Goal: Task Accomplishment & Management: Complete application form

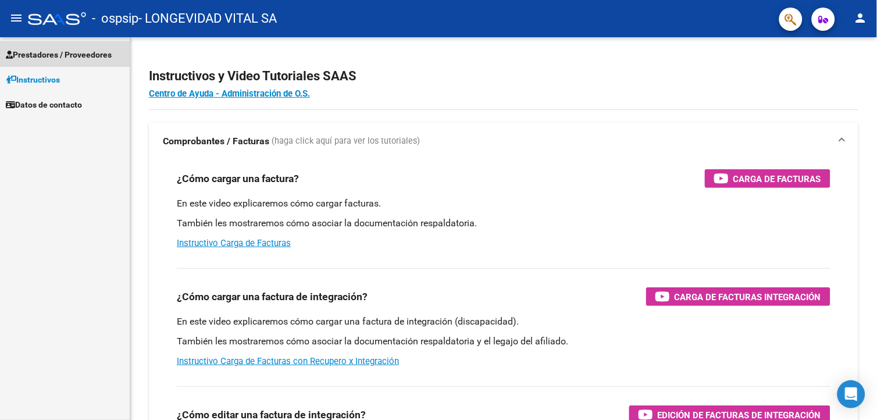
click at [56, 51] on span "Prestadores / Proveedores" at bounding box center [59, 54] width 106 height 13
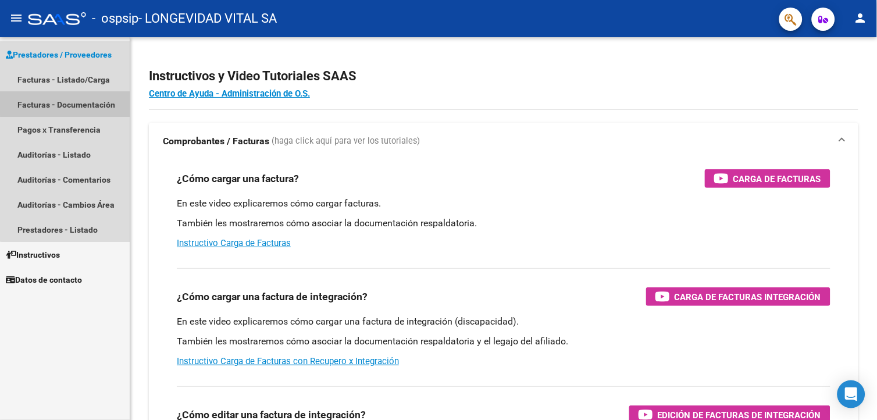
click at [74, 99] on link "Facturas - Documentación" at bounding box center [65, 104] width 130 height 25
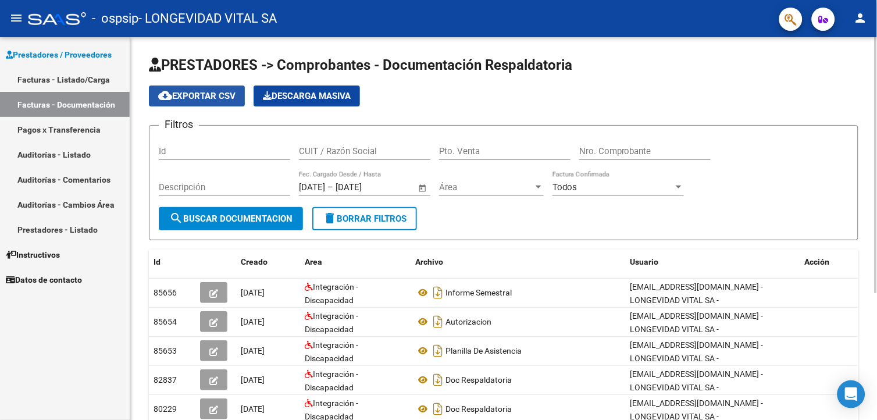
click at [224, 99] on span "cloud_download Exportar CSV" at bounding box center [196, 96] width 77 height 10
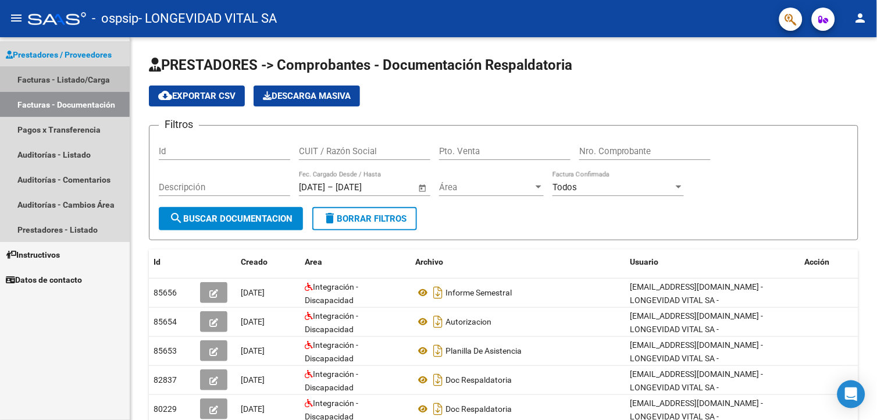
click at [88, 86] on link "Facturas - Listado/Carga" at bounding box center [65, 79] width 130 height 25
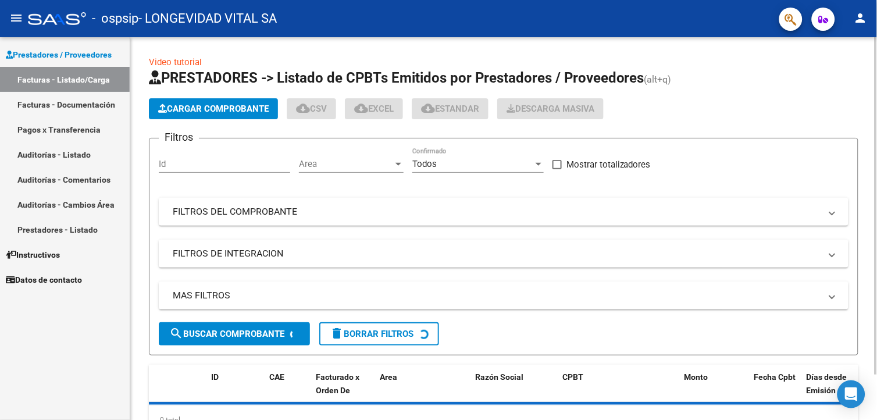
click at [201, 101] on button "Cargar Comprobante" at bounding box center [213, 108] width 129 height 21
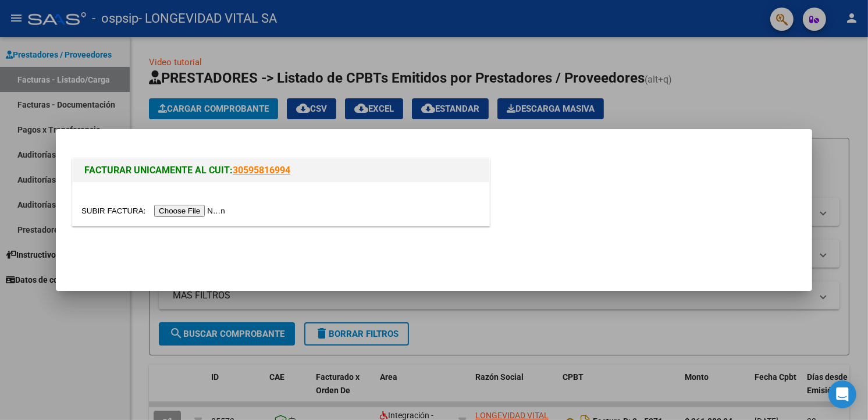
click at [170, 216] on input "file" at bounding box center [154, 211] width 147 height 12
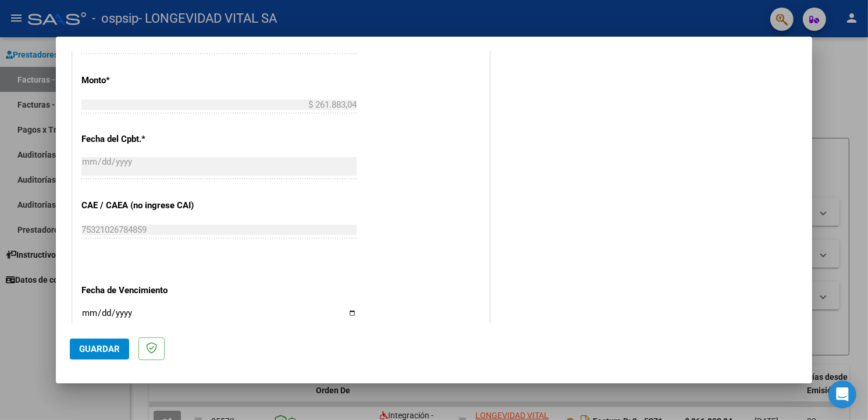
scroll to position [728, 0]
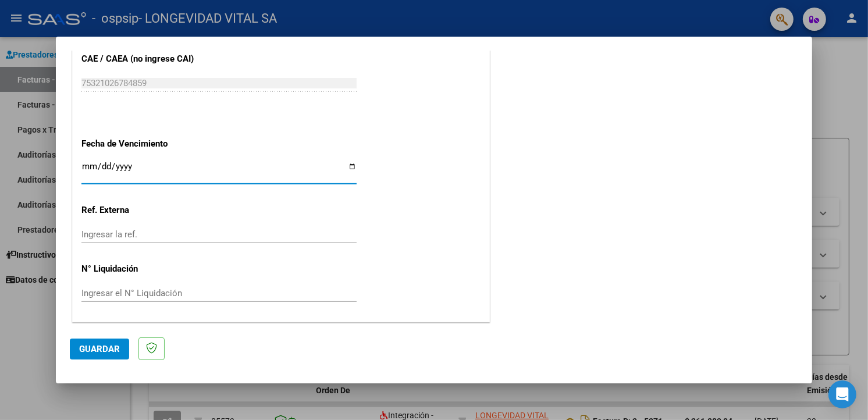
click at [248, 165] on input "Ingresar la fecha" at bounding box center [218, 171] width 275 height 19
click at [347, 168] on input "Ingresar la fecha" at bounding box center [218, 171] width 275 height 19
type input "[DATE]"
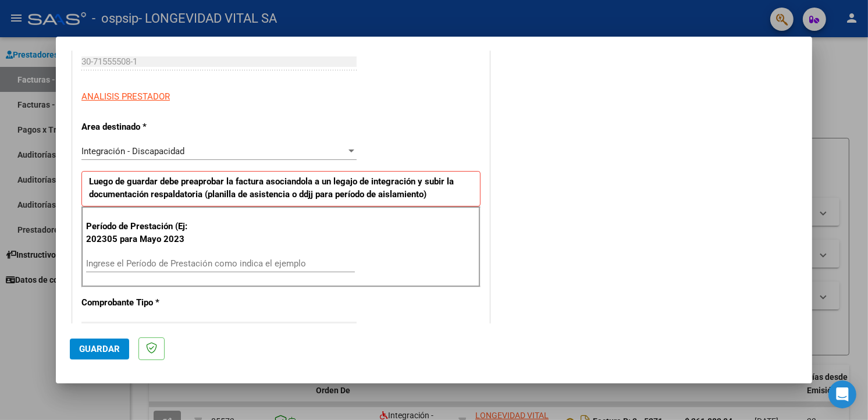
scroll to position [212, 0]
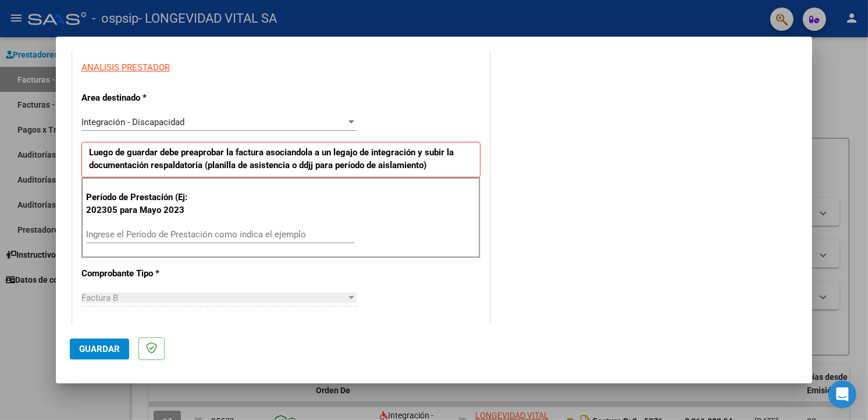
click at [198, 115] on div "Integración - Discapacidad Seleccionar Area" at bounding box center [218, 121] width 275 height 17
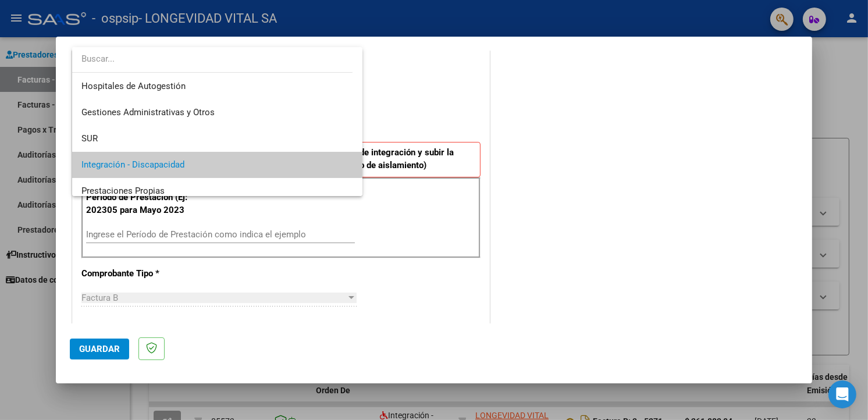
scroll to position [43, 0]
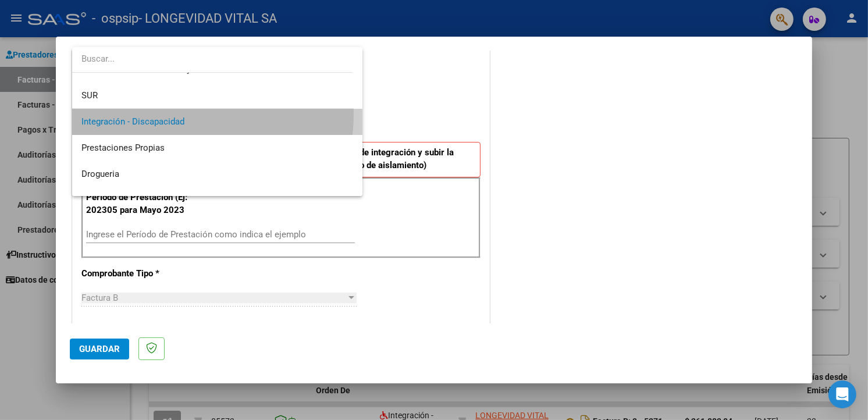
click at [199, 115] on span "Integración - Discapacidad" at bounding box center [217, 122] width 272 height 26
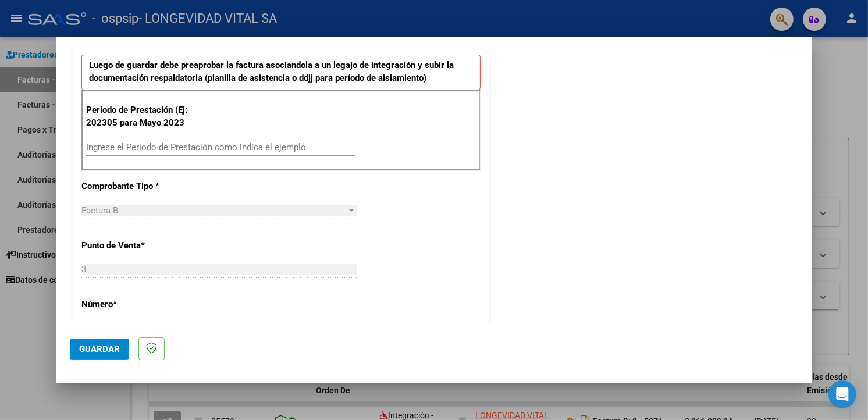
scroll to position [276, 0]
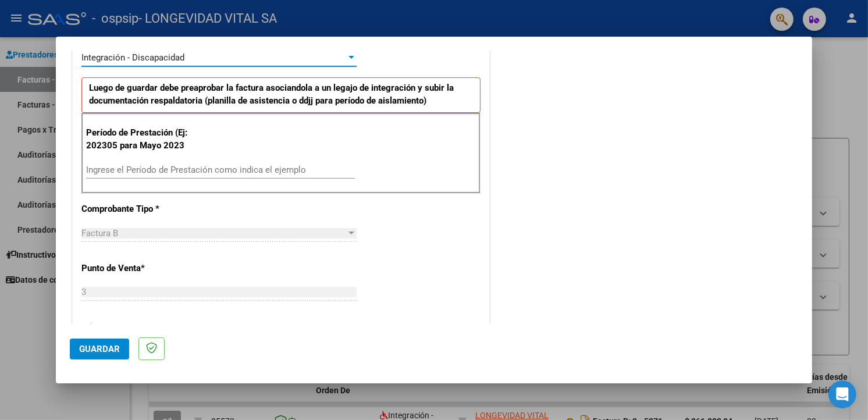
click at [193, 158] on div "Período de Prestación (Ej: 202305 para Mayo 2023 Ingrese el Período de Prestaci…" at bounding box center [280, 153] width 399 height 81
click at [193, 162] on div "Ingrese el Período de Prestación como indica el ejemplo" at bounding box center [220, 169] width 269 height 17
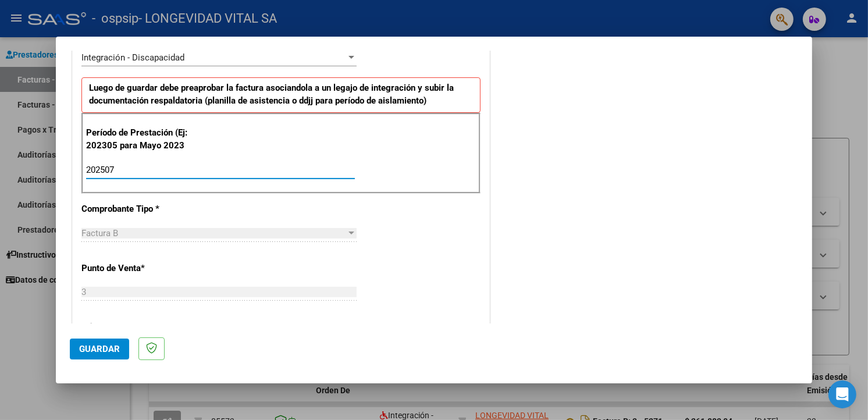
click at [199, 169] on input "202507" at bounding box center [220, 170] width 269 height 10
type input "202507"
click at [364, 158] on div "Período de Prestación (Ej: 202305 para [DATE] 202507 Ingrese el Período de Pres…" at bounding box center [280, 153] width 399 height 81
click at [387, 226] on div "CUIT * 30-71555508-1 Ingresar CUIT ANALISIS PRESTADOR Area destinado * Integrac…" at bounding box center [281, 346] width 417 height 853
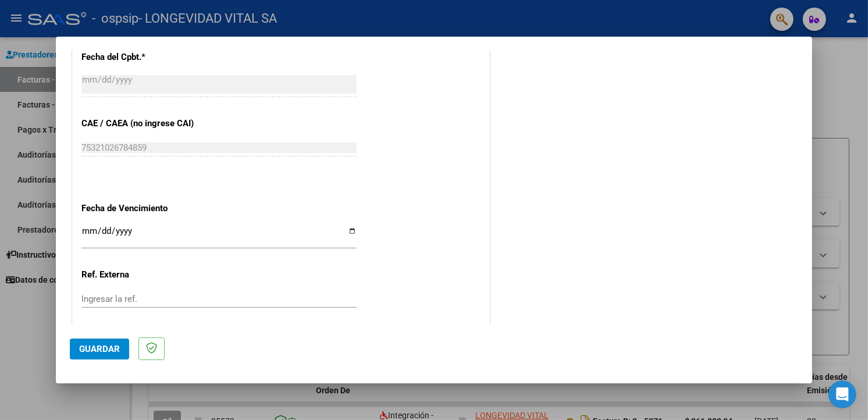
scroll to position [728, 0]
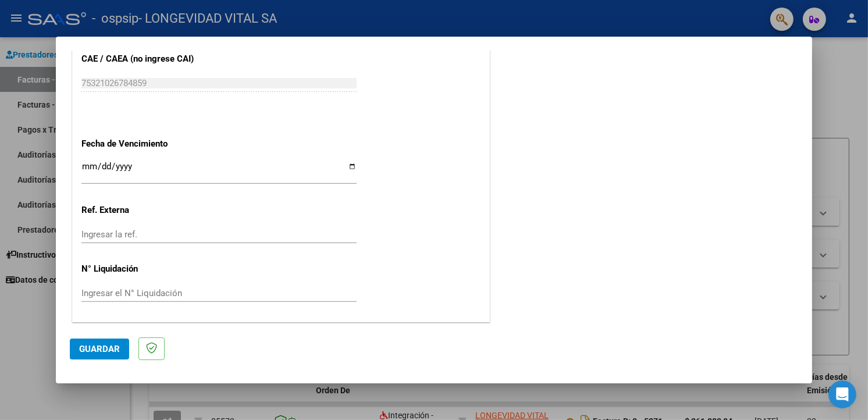
click at [106, 351] on span "Guardar" at bounding box center [99, 349] width 41 height 10
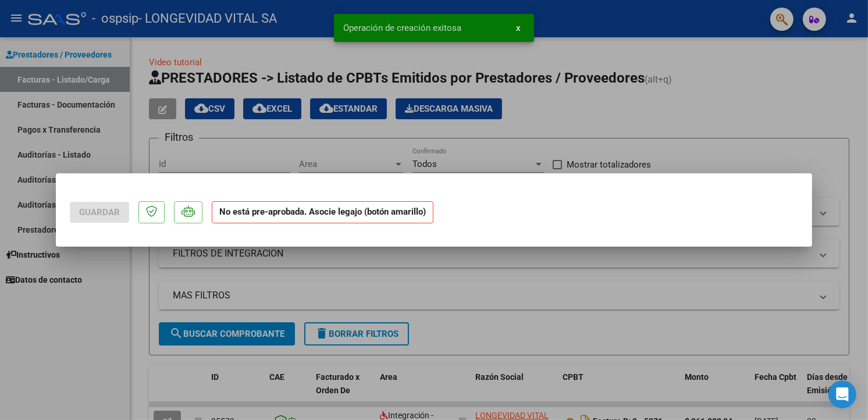
scroll to position [0, 0]
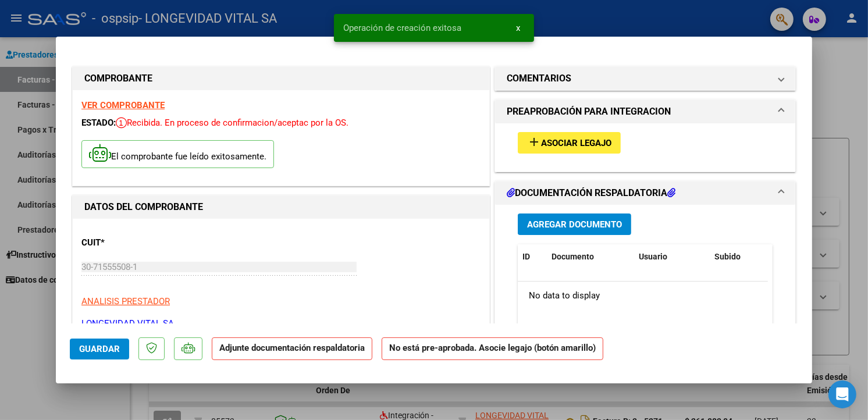
click at [571, 152] on button "add Asociar Legajo" at bounding box center [569, 143] width 103 height 22
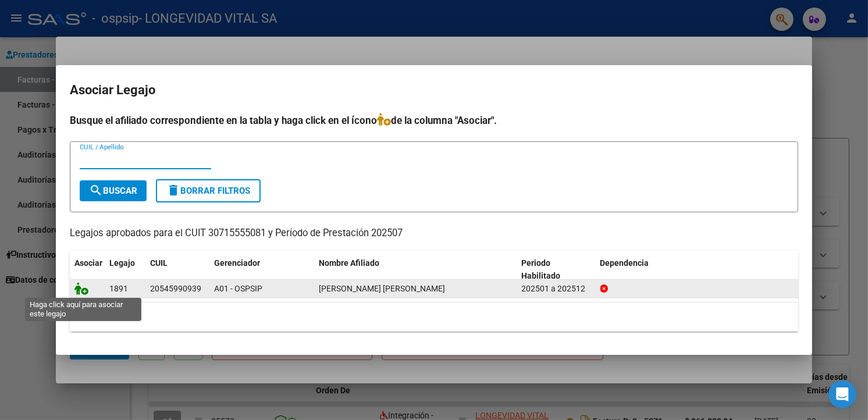
click at [86, 291] on icon at bounding box center [81, 288] width 14 height 13
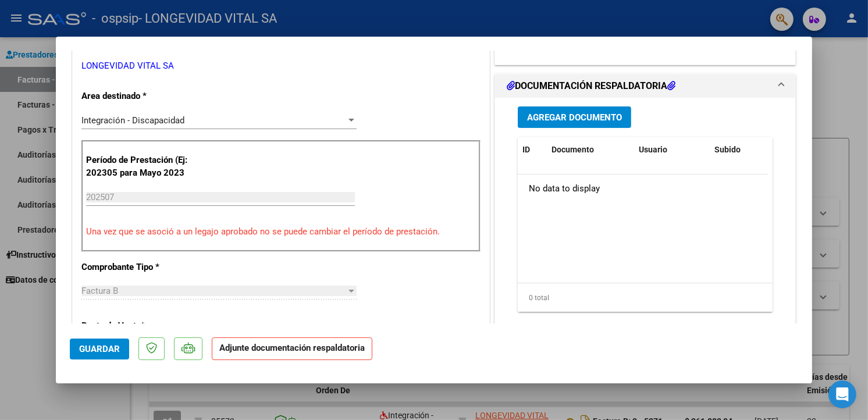
scroll to position [258, 0]
click at [571, 124] on button "Agregar Documento" at bounding box center [574, 117] width 113 height 22
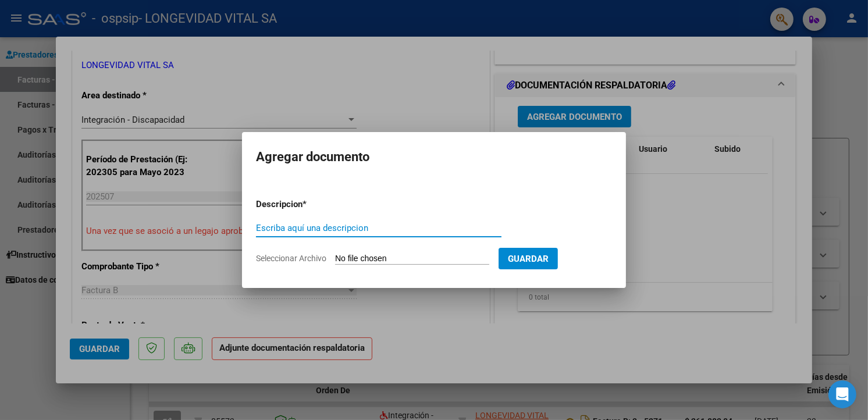
click at [353, 228] on input "Escriba aquí una descripcion" at bounding box center [378, 228] width 245 height 10
click at [394, 212] on form "Descripcion * Escriba aquí una descripcion Seleccionar Archivo Guardar" at bounding box center [434, 231] width 356 height 85
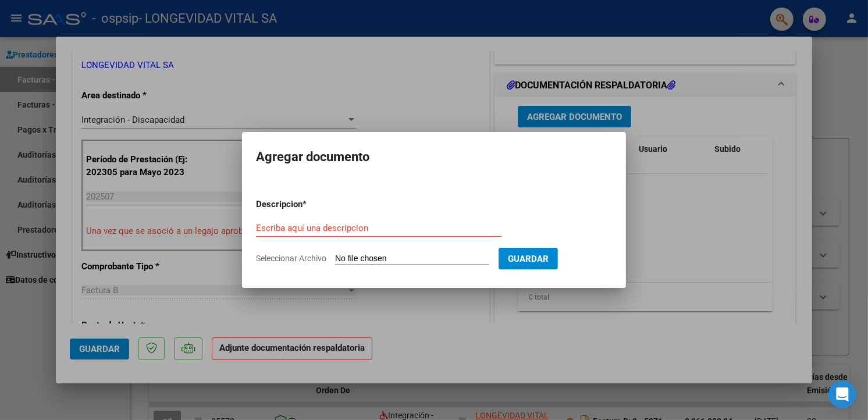
click at [315, 253] on app-file-uploader "Seleccionar Archivo" at bounding box center [377, 258] width 243 height 10
click at [387, 251] on form "Descripcion * Escriba aquí una descripcion Seleccionar Archivo Guardar" at bounding box center [434, 231] width 356 height 85
click at [385, 254] on input "Seleccionar Archivo" at bounding box center [412, 259] width 154 height 11
type input "C:\fakepath\202508121641.pdf"
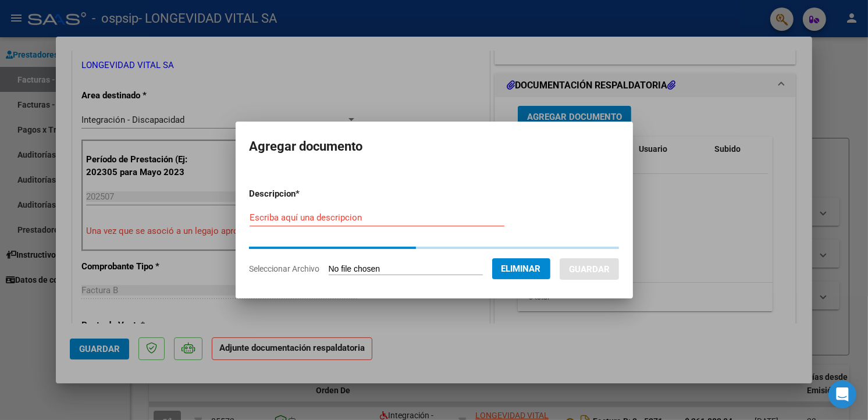
click at [405, 213] on input "Escriba aquí una descripcion" at bounding box center [377, 217] width 255 height 10
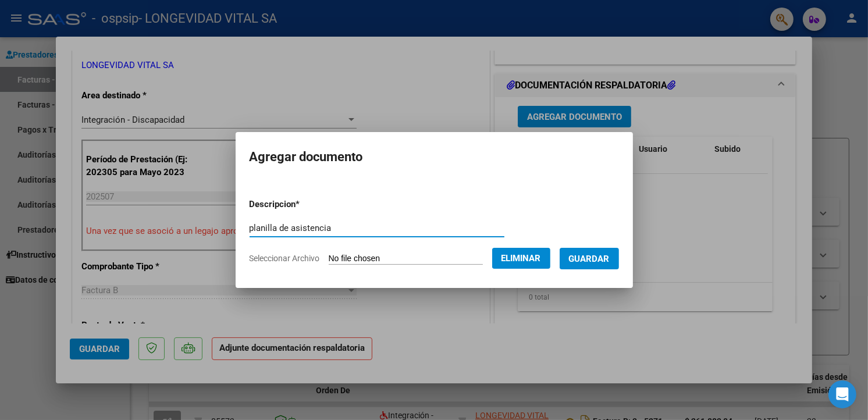
type input "planilla de asistencia"
click at [599, 253] on span "Guardar" at bounding box center [589, 258] width 41 height 10
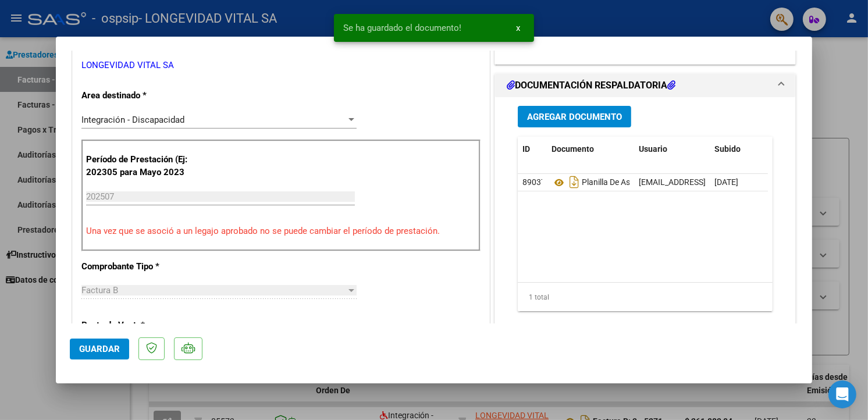
click at [583, 117] on span "Agregar Documento" at bounding box center [574, 117] width 95 height 10
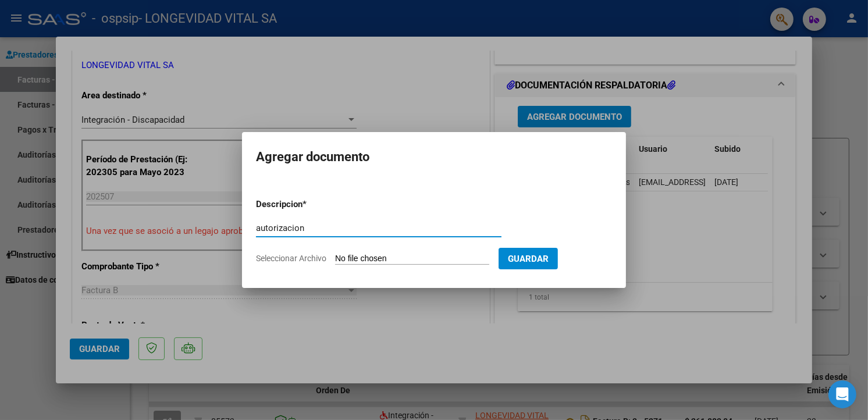
type input "autorizacion"
click at [357, 257] on input "Seleccionar Archivo" at bounding box center [412, 259] width 154 height 11
type input "C:\fakepath\AUT 2025 [PERSON_NAME].pdf"
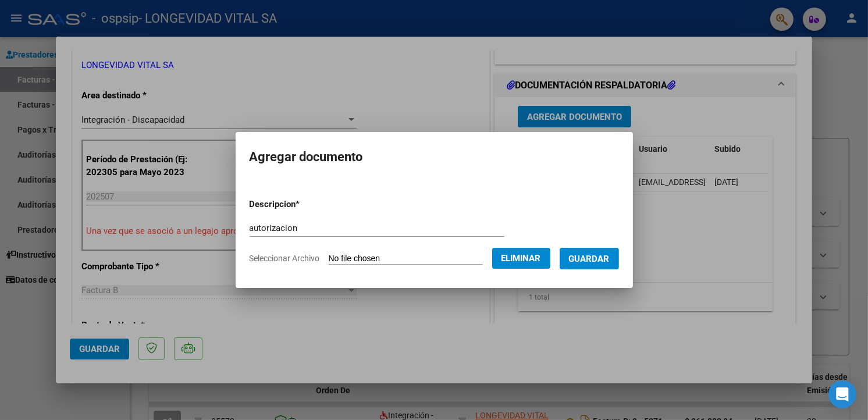
click at [595, 263] on span "Guardar" at bounding box center [589, 259] width 41 height 10
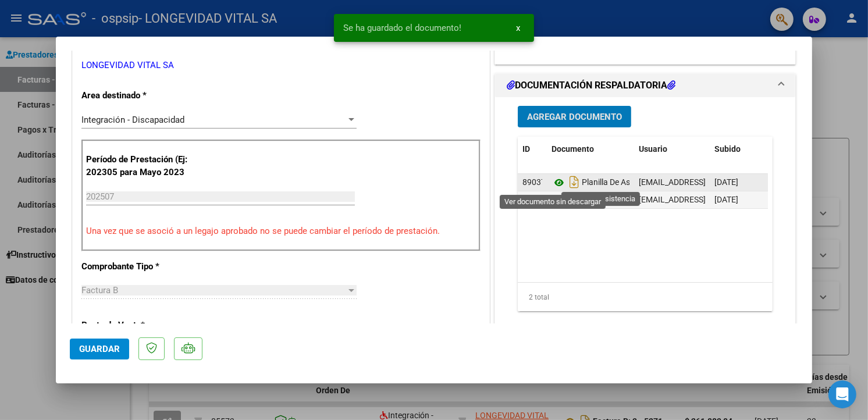
click at [551, 181] on icon at bounding box center [558, 183] width 15 height 14
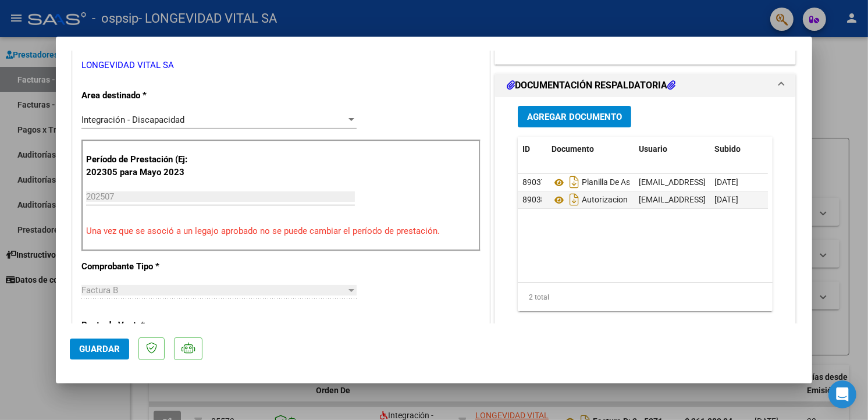
click at [102, 350] on span "Guardar" at bounding box center [99, 349] width 41 height 10
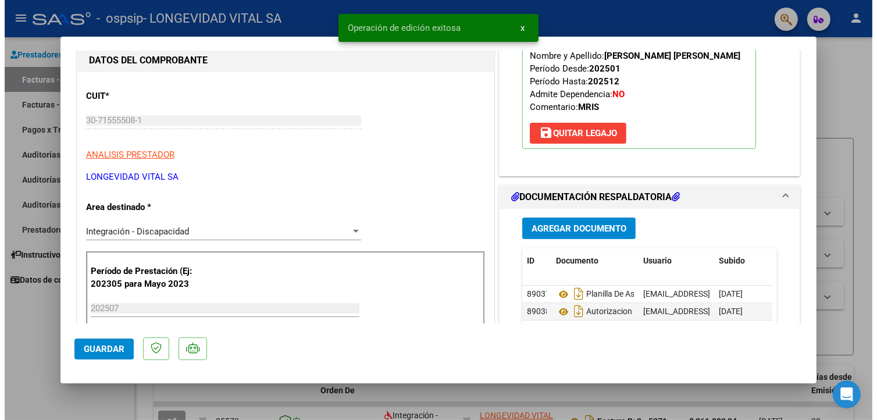
scroll to position [0, 0]
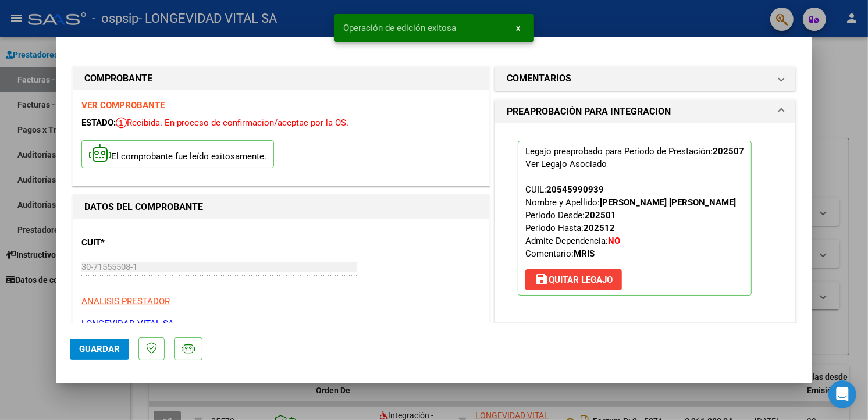
click at [827, 103] on div at bounding box center [434, 210] width 868 height 420
type input "$ 0,00"
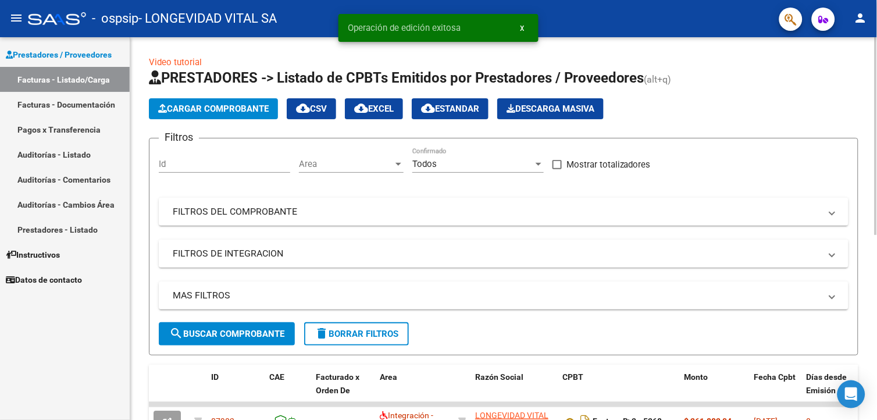
scroll to position [194, 0]
